Goal: Task Accomplishment & Management: Use online tool/utility

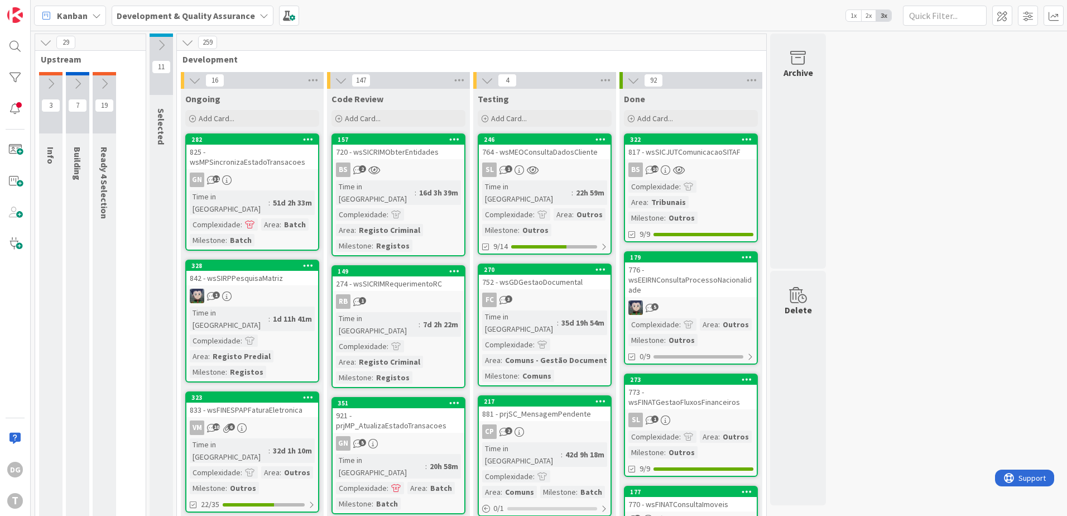
click at [561, 163] on div "SL 1" at bounding box center [545, 169] width 132 height 15
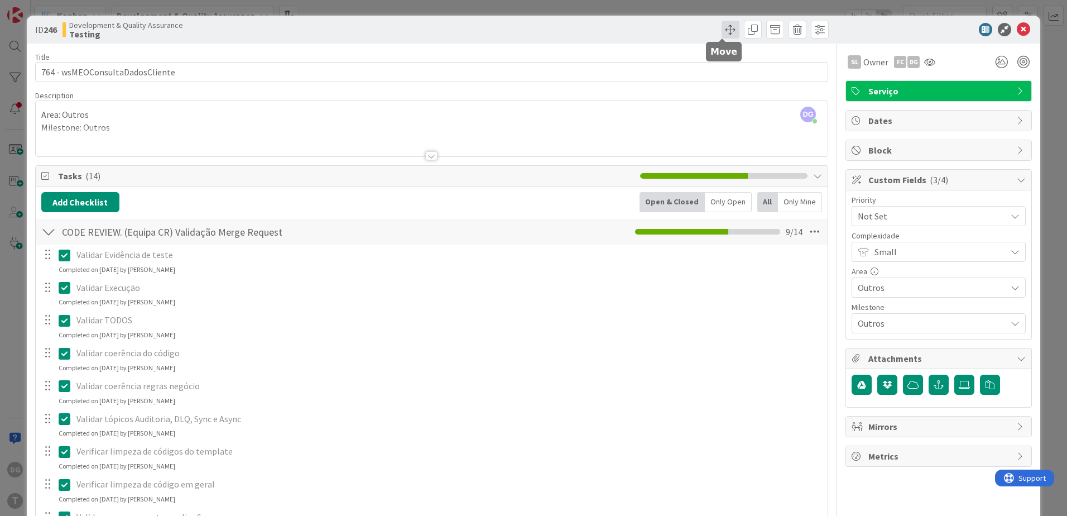
click at [723, 23] on span at bounding box center [731, 30] width 18 height 18
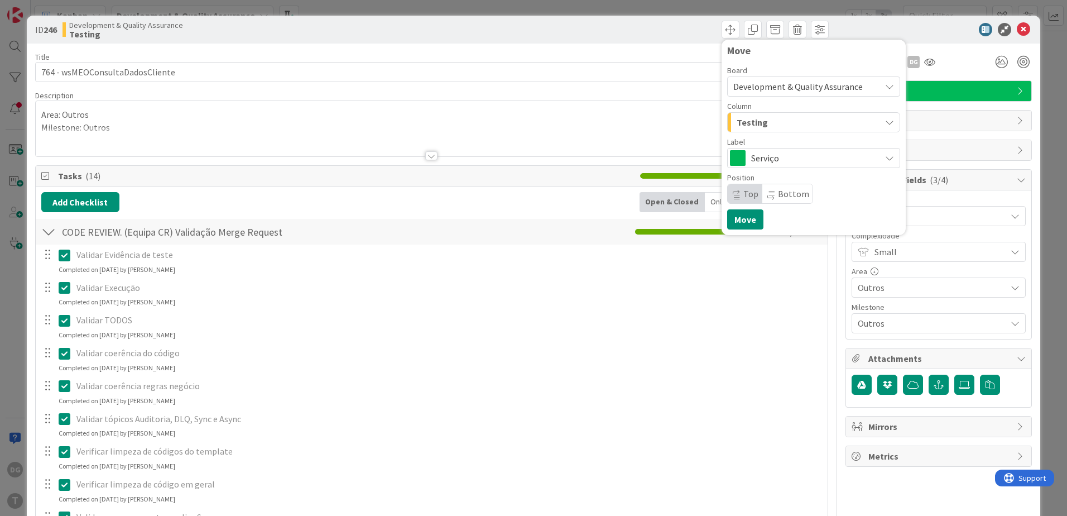
click at [778, 123] on div "Testing" at bounding box center [807, 122] width 147 height 18
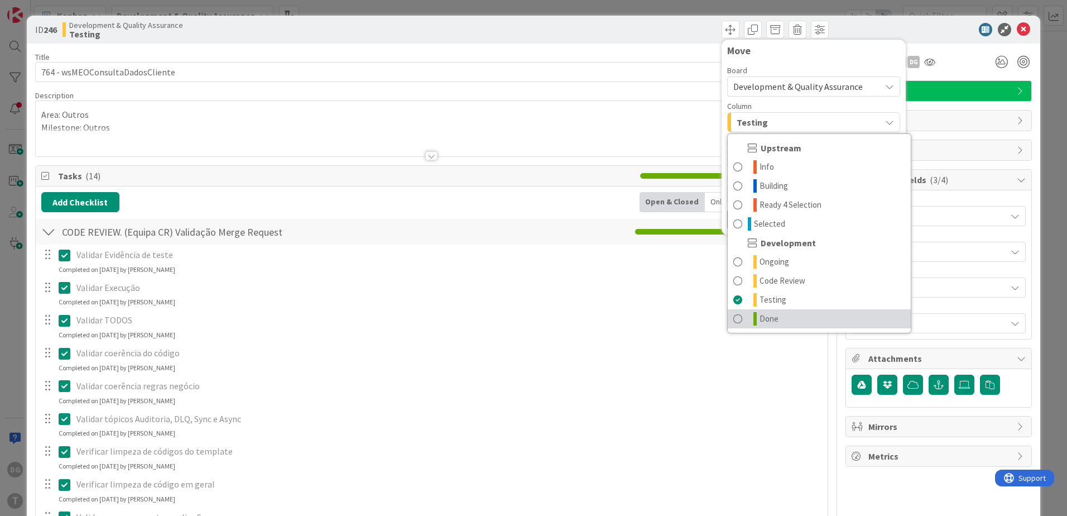
click at [770, 323] on span "Done" at bounding box center [768, 318] width 19 height 13
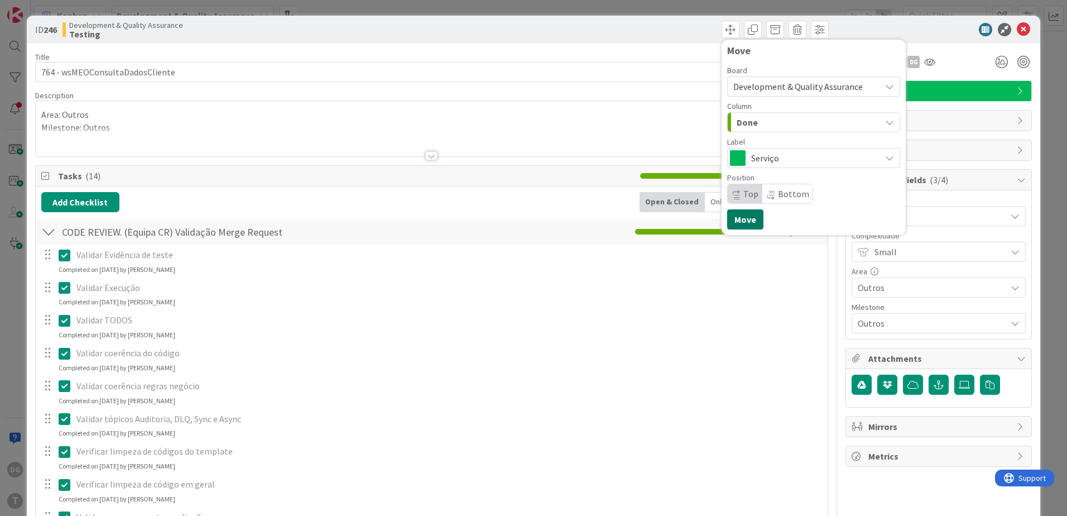
click at [747, 223] on button "Move" at bounding box center [745, 219] width 36 height 20
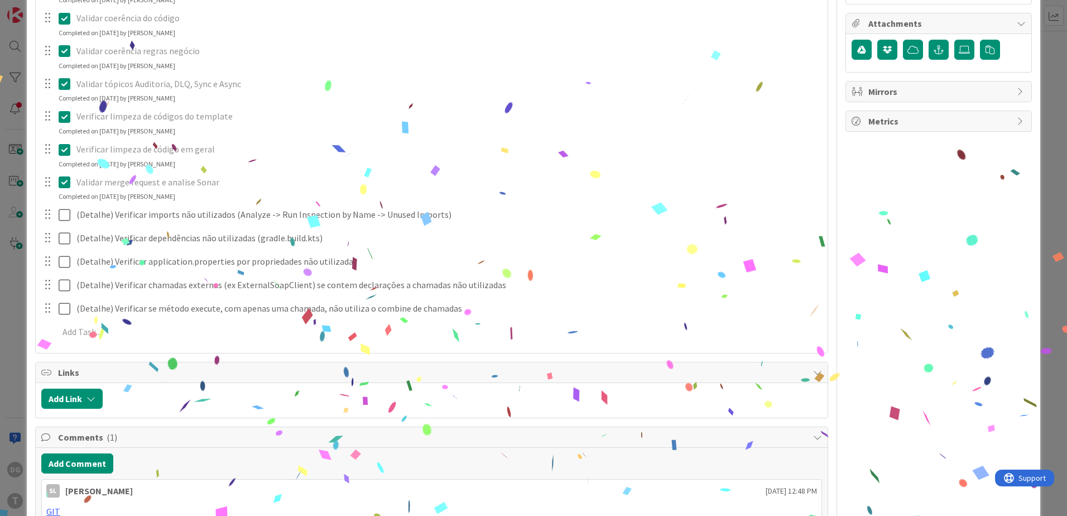
scroll to position [558, 0]
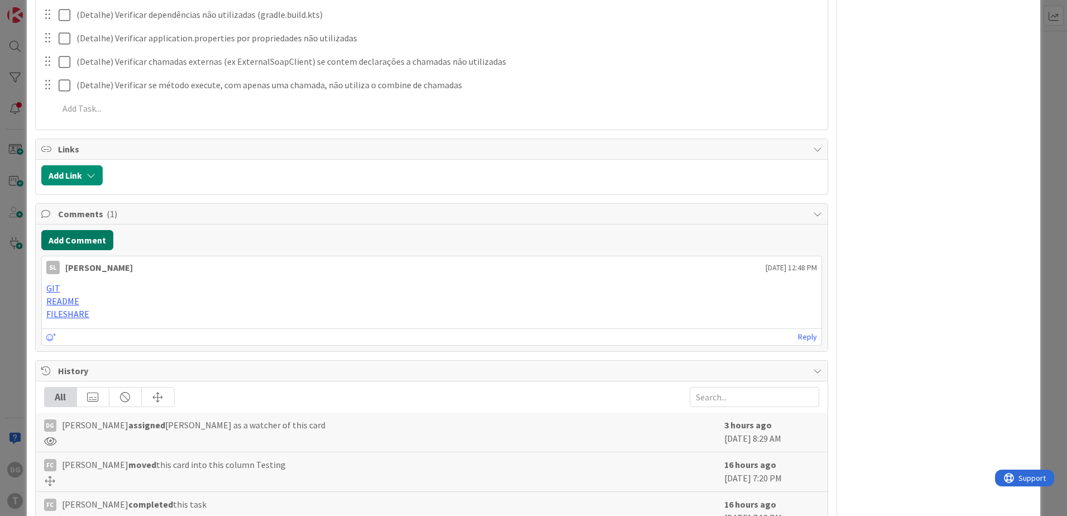
click at [100, 241] on button "Add Comment" at bounding box center [77, 240] width 72 height 20
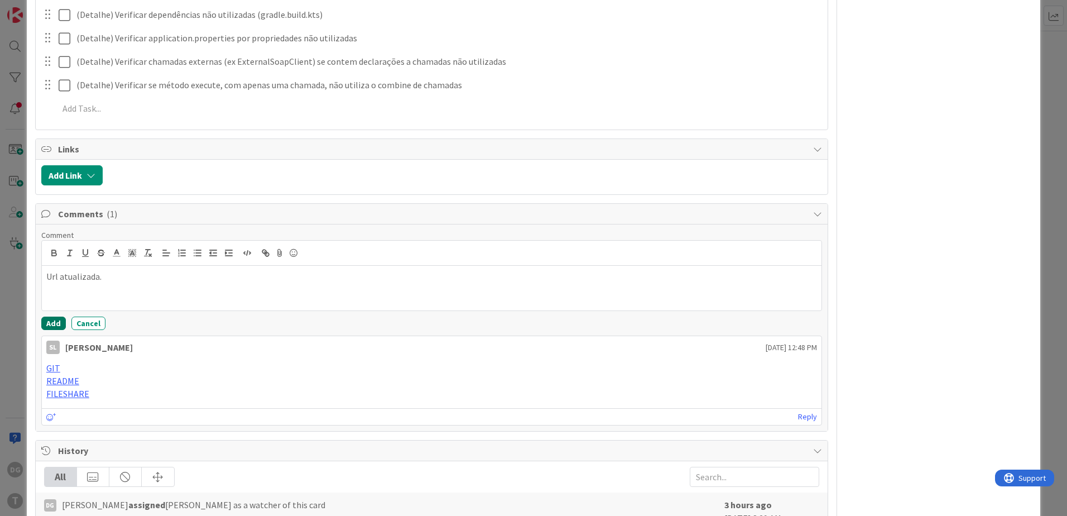
click at [44, 322] on button "Add" at bounding box center [53, 322] width 25 height 13
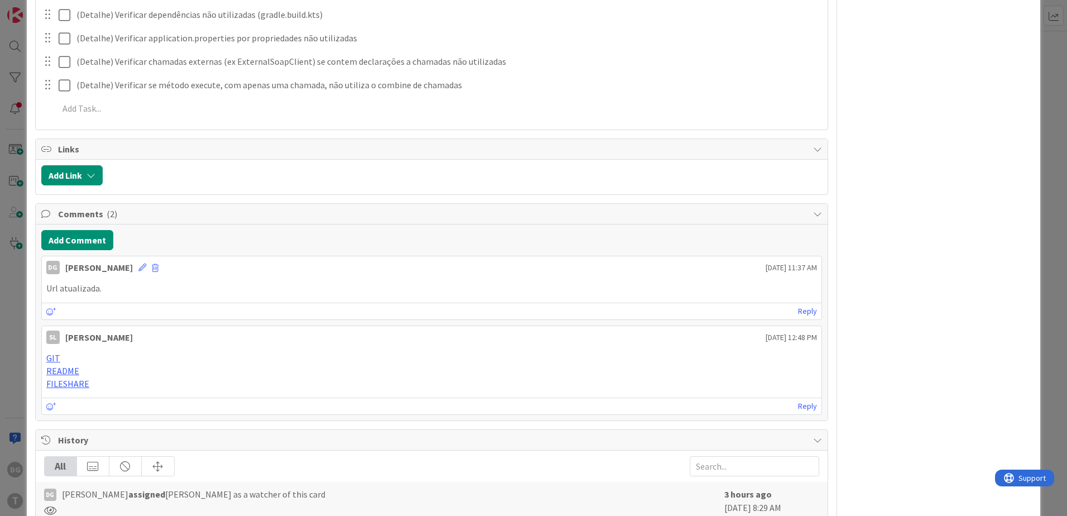
click at [5, 391] on div "ID 246 Development & Quality Assurance Done Move Move Title 31 / 128 764 - wsME…" at bounding box center [533, 258] width 1067 height 516
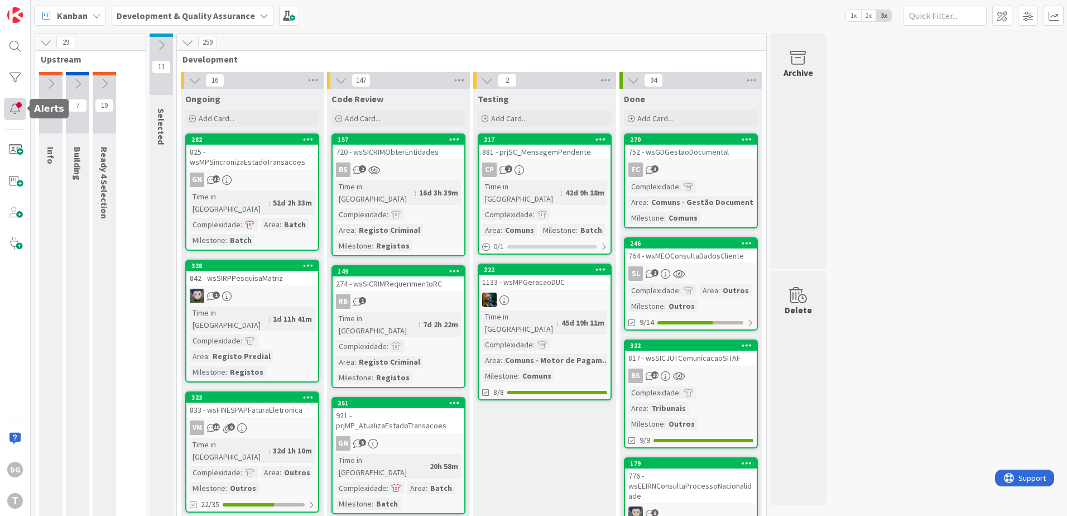
click at [22, 112] on div at bounding box center [15, 109] width 22 height 22
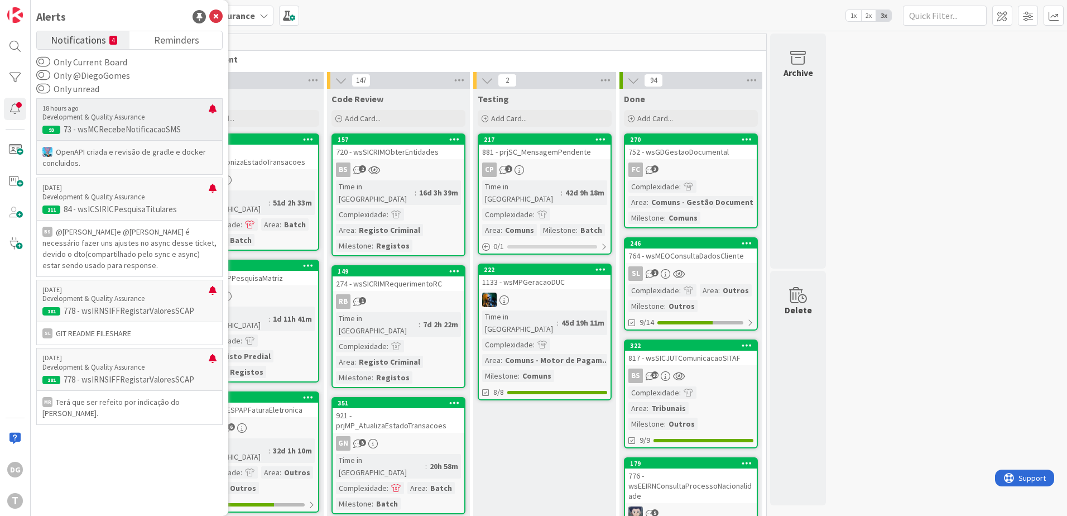
click at [121, 136] on div "18 hours ago Development & Quality Assurance 93 73 - wsMCRecebeNotificacaoSMS" at bounding box center [129, 119] width 186 height 42
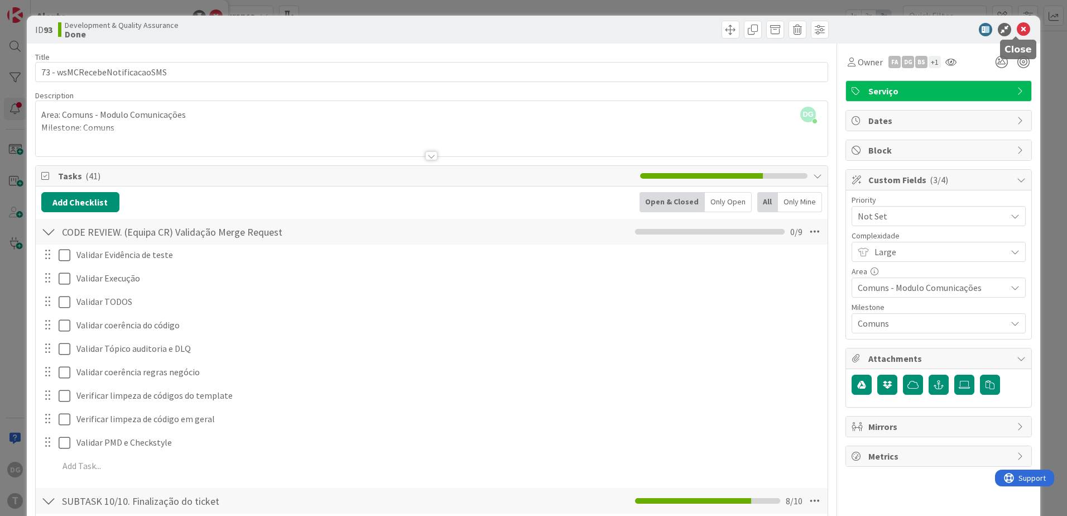
click at [1017, 28] on icon at bounding box center [1023, 29] width 13 height 13
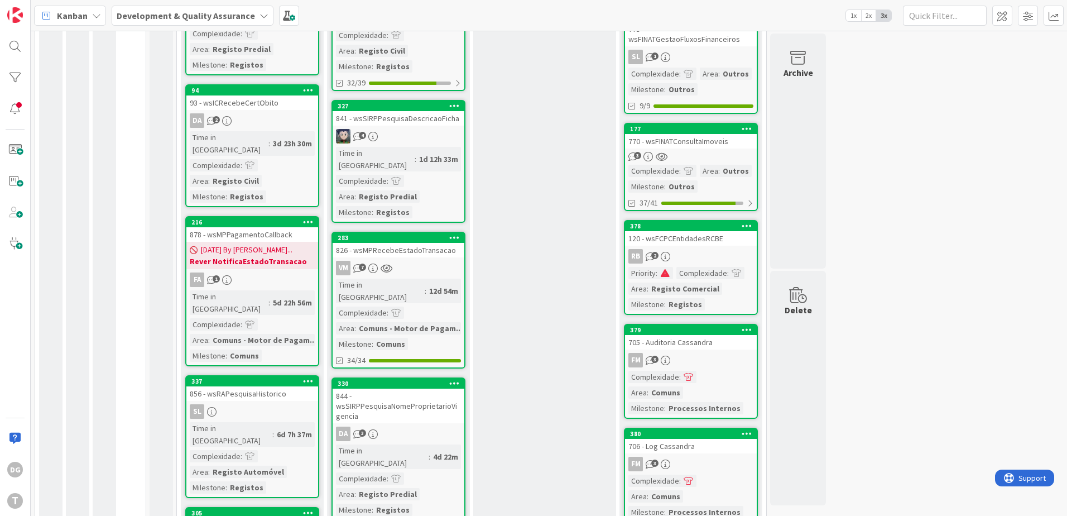
scroll to position [554, 0]
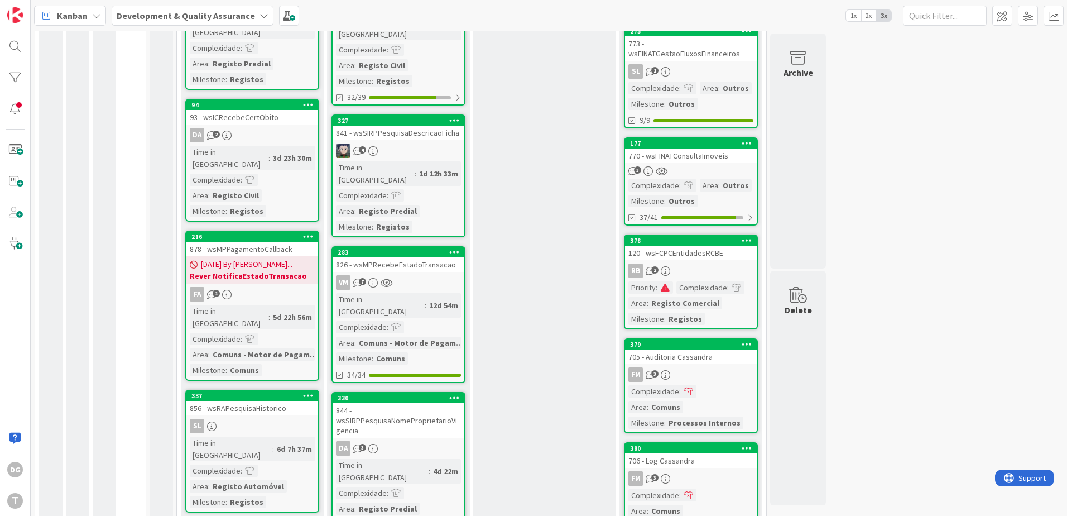
click at [698, 253] on div "120 - wsFCPCEntidadesRCBE" at bounding box center [691, 253] width 132 height 15
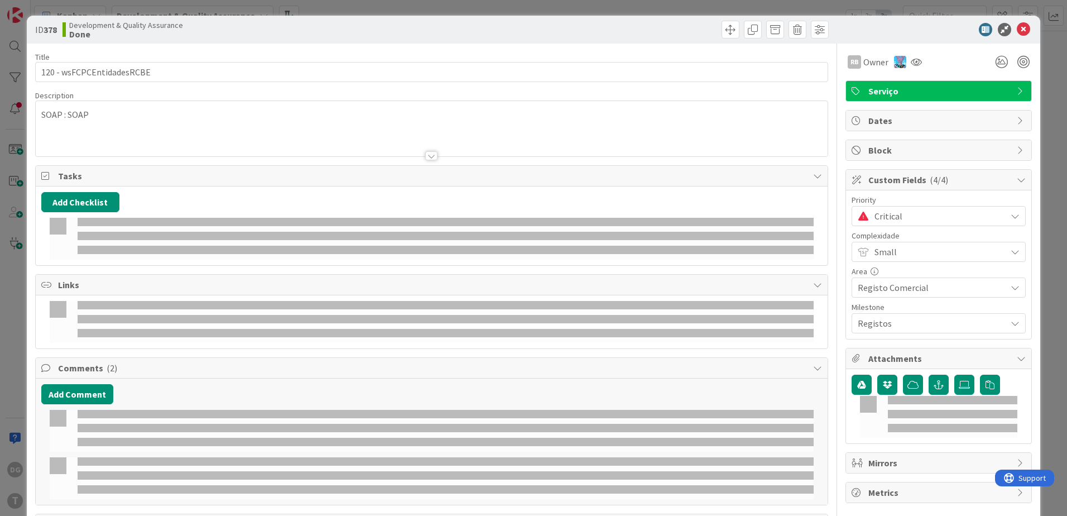
select select "java"
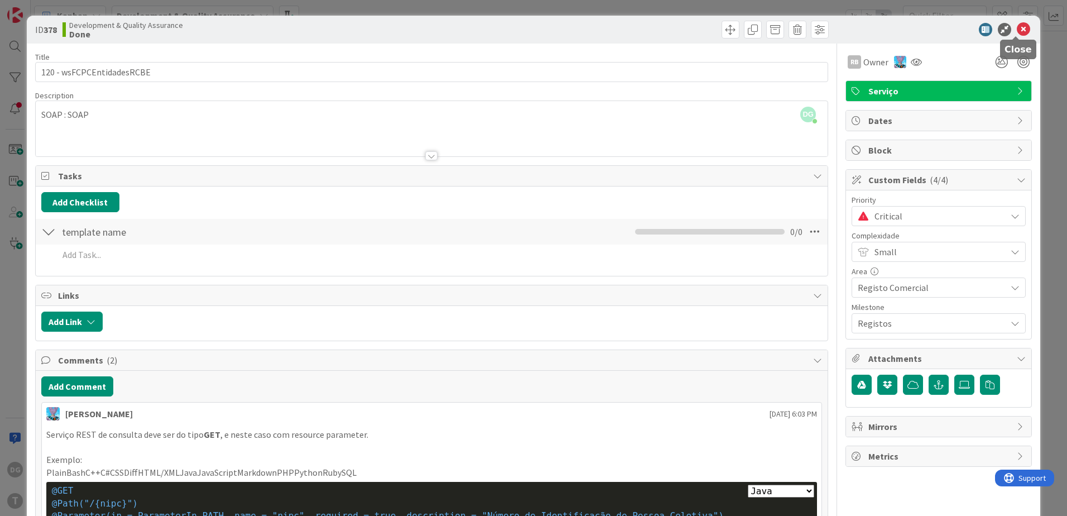
click at [1020, 31] on icon at bounding box center [1023, 29] width 13 height 13
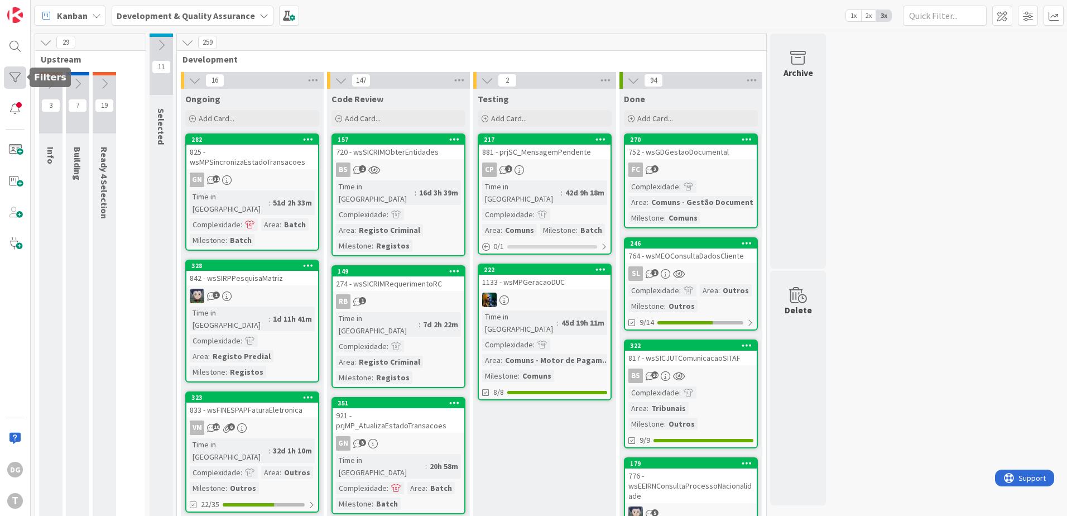
click at [20, 69] on div at bounding box center [15, 77] width 22 height 22
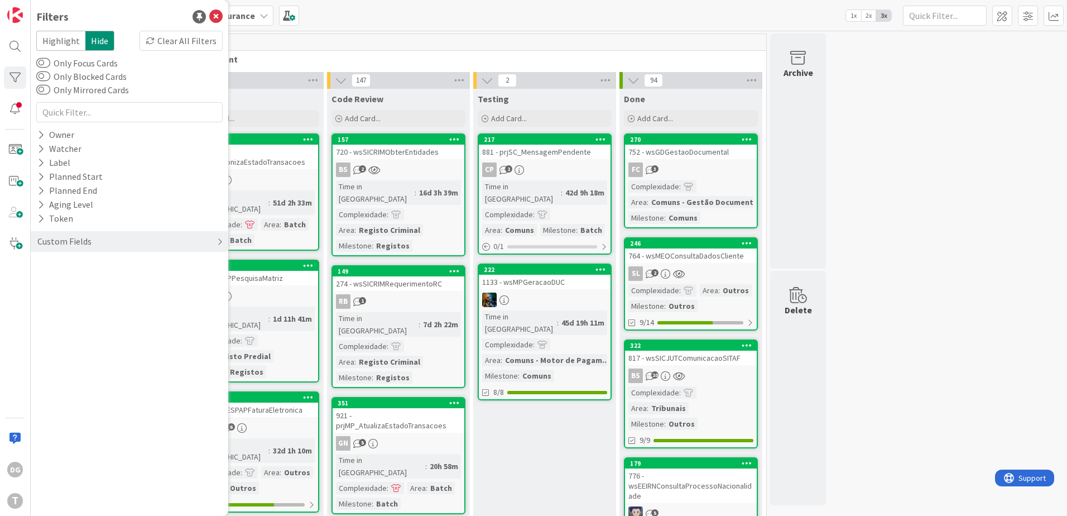
click at [103, 234] on div "Custom Fields" at bounding box center [130, 241] width 198 height 21
click at [99, 271] on div "Priority" at bounding box center [130, 264] width 198 height 14
click at [98, 280] on div "Critical High Medium Low None" at bounding box center [129, 310] width 181 height 73
click at [41, 280] on icon at bounding box center [43, 281] width 8 height 8
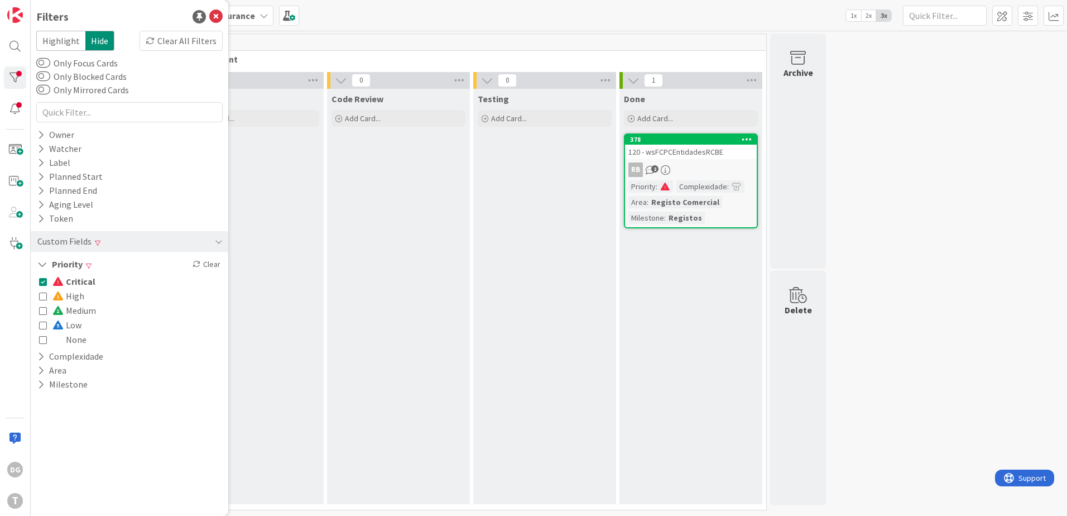
click at [608, 313] on div "Testing Add Card..." at bounding box center [544, 296] width 143 height 415
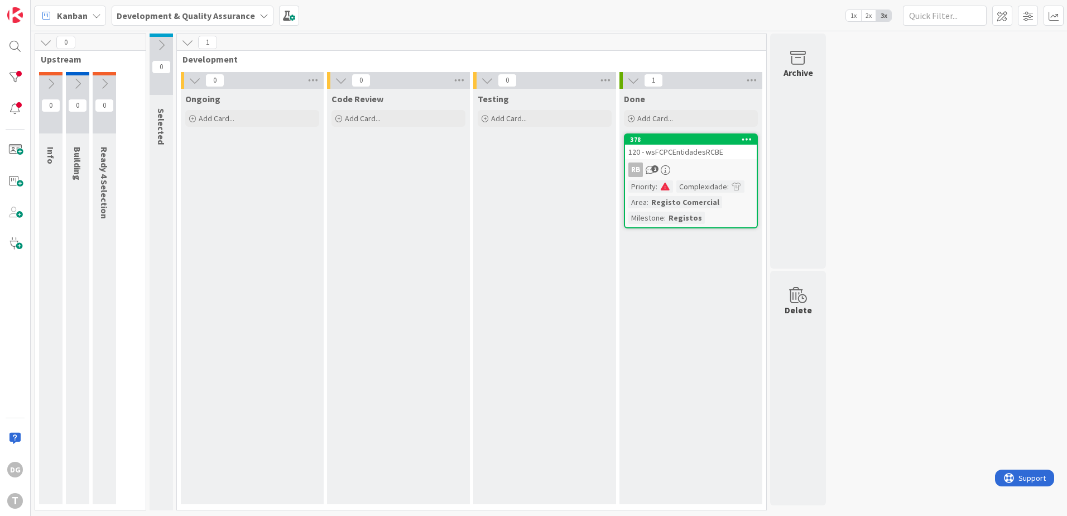
click at [694, 199] on div "Registo Comercial" at bounding box center [685, 202] width 74 height 12
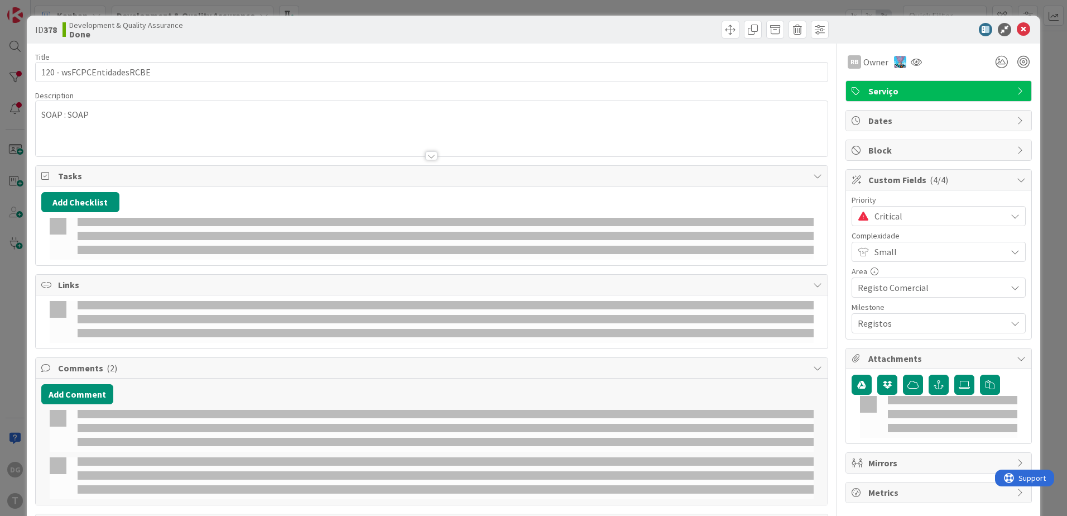
select select "java"
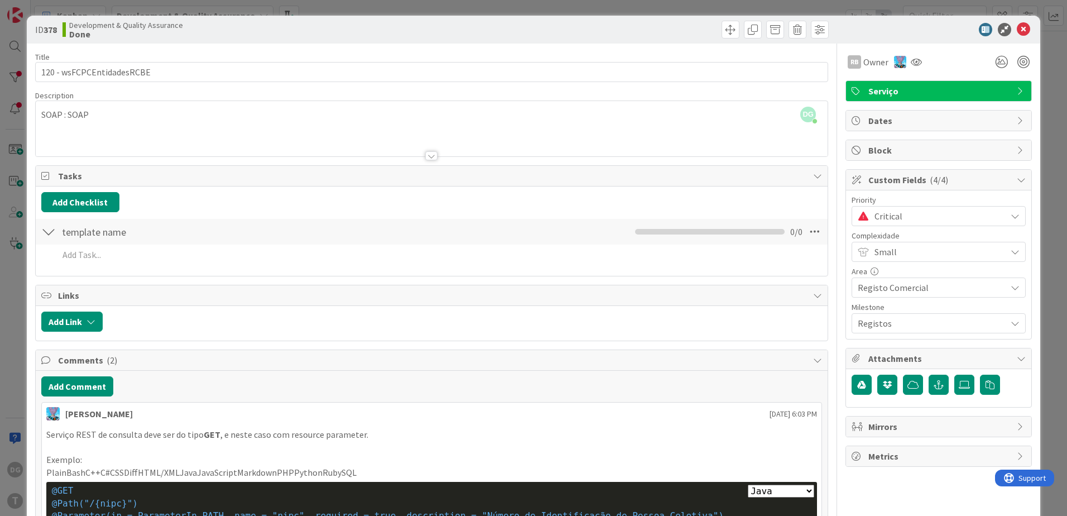
click at [0, 391] on html "DG T Kanban Development & Quality Assurance 1x 2x 3x 0 Upstream 0 Info 0 Buildi…" at bounding box center [533, 258] width 1067 height 516
click at [1017, 25] on icon at bounding box center [1023, 29] width 13 height 13
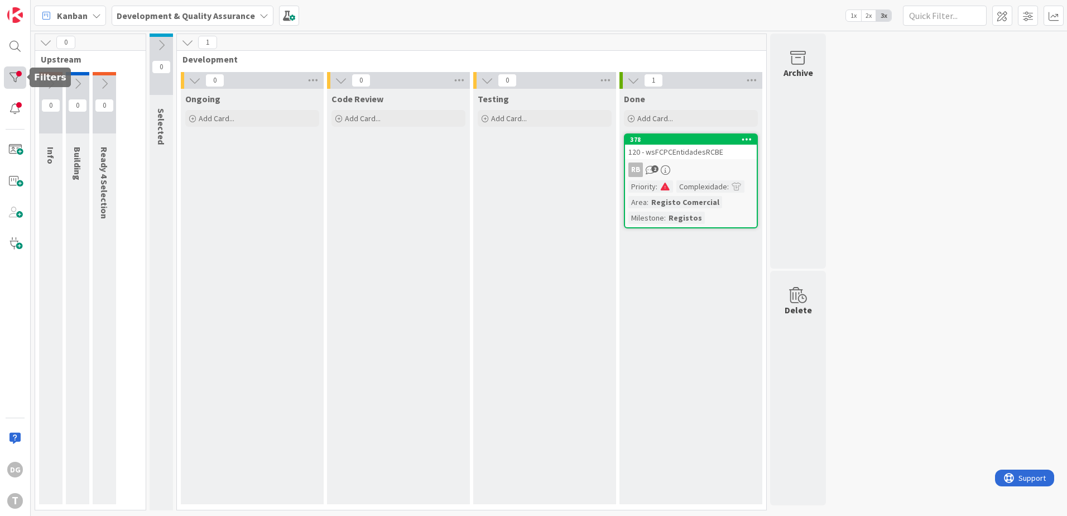
click at [13, 74] on div at bounding box center [15, 77] width 22 height 22
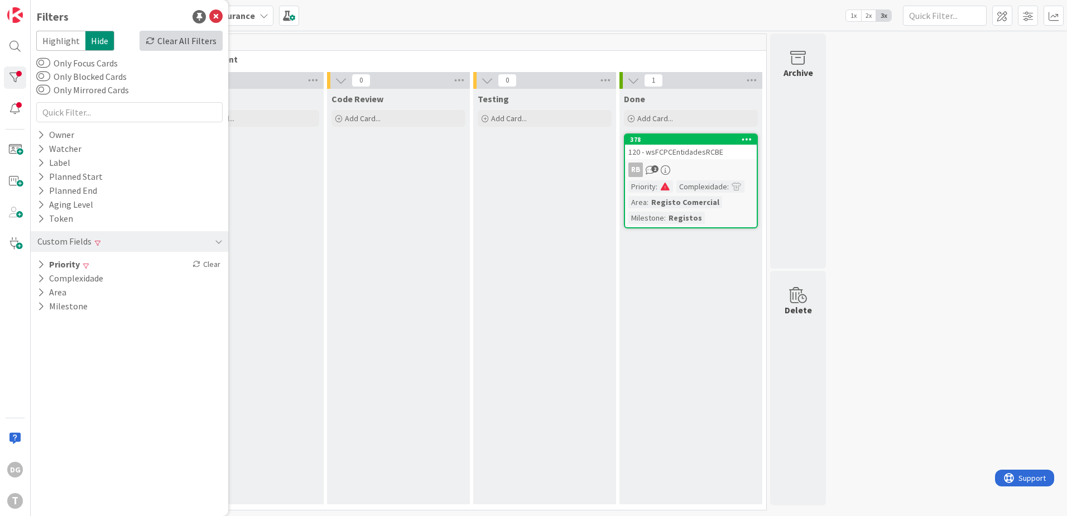
click at [182, 36] on div "Clear All Filters" at bounding box center [181, 41] width 83 height 20
